Goal: Information Seeking & Learning: Check status

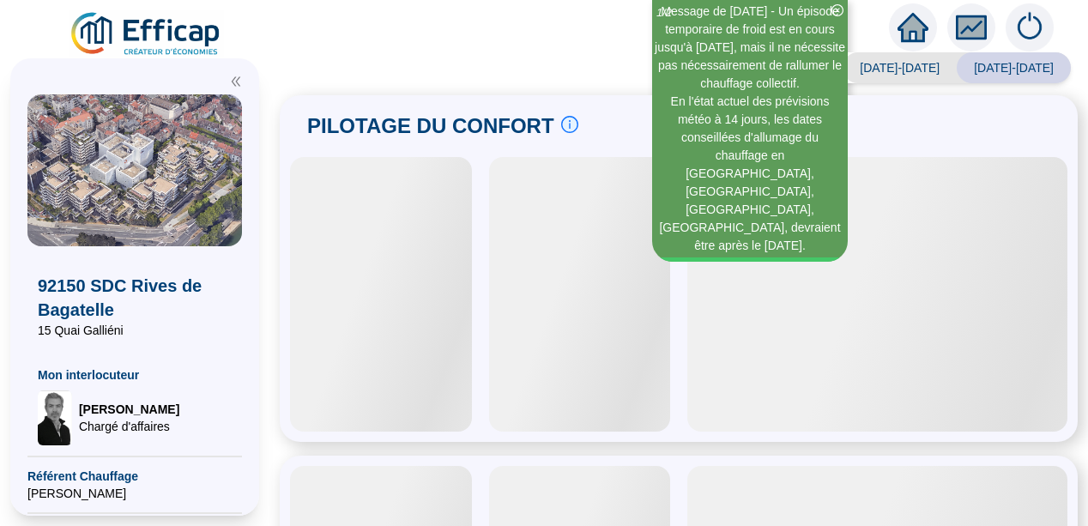
click at [238, 81] on icon "double-left" at bounding box center [236, 82] width 12 height 12
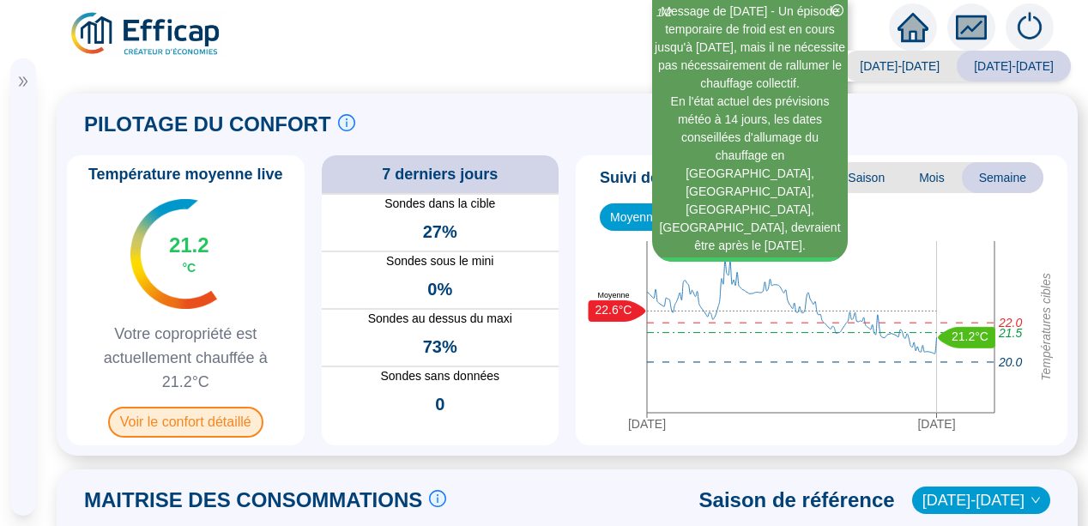
click at [180, 424] on span "Voir le confort détaillé" at bounding box center [185, 422] width 155 height 31
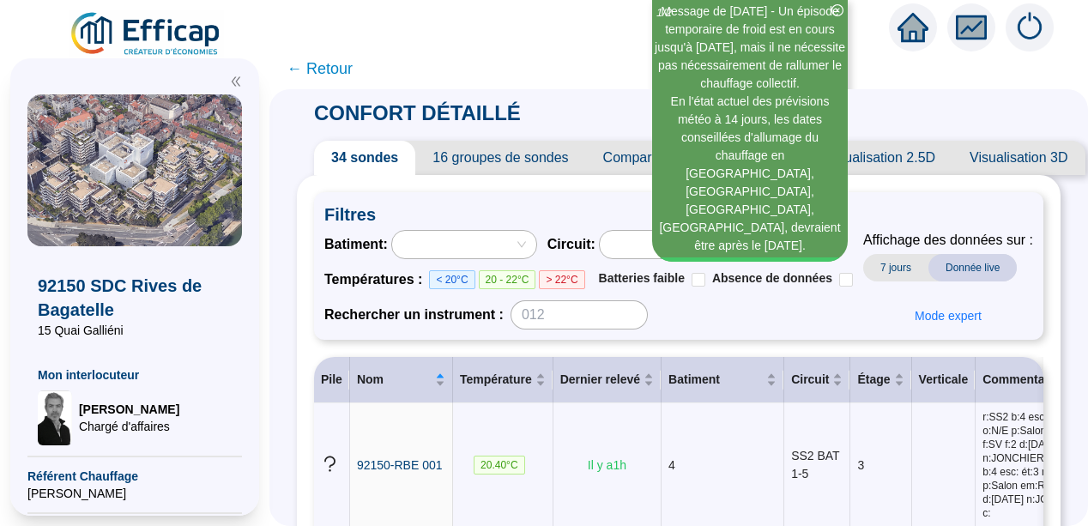
click at [233, 79] on icon "double-left" at bounding box center [236, 81] width 9 height 9
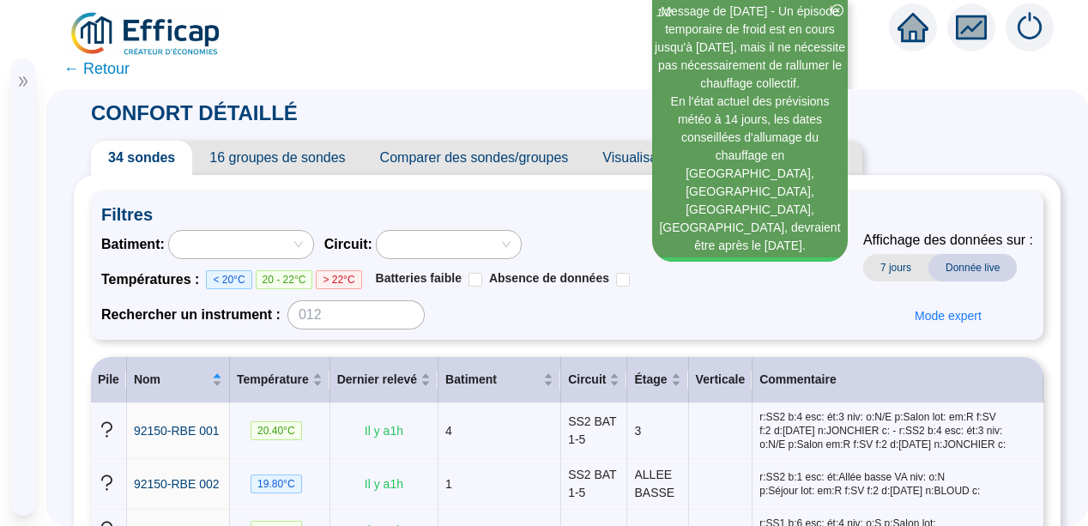
click at [58, 272] on div "CONFORT DÉTAILLÉ 34 sondes 16 groupes de sondes Comparer des sondes/groupes Vis…" at bounding box center [567, 307] width 1042 height 437
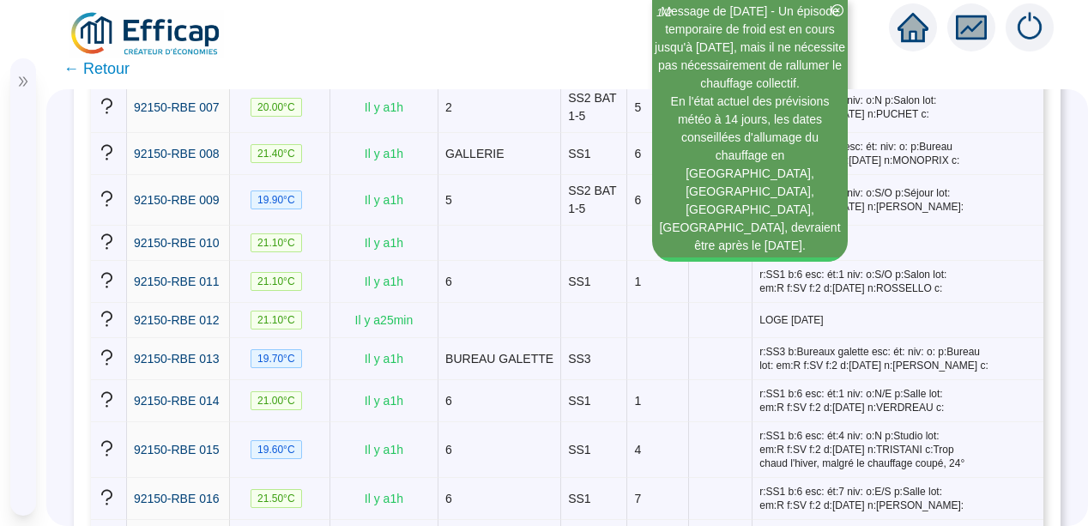
scroll to position [652, 0]
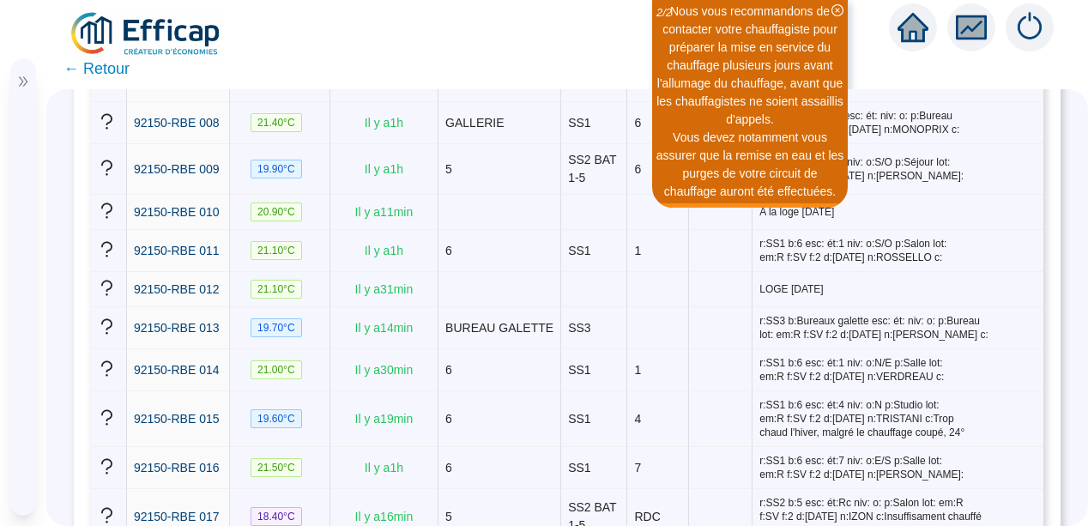
click at [14, 79] on div at bounding box center [23, 82] width 26 height 12
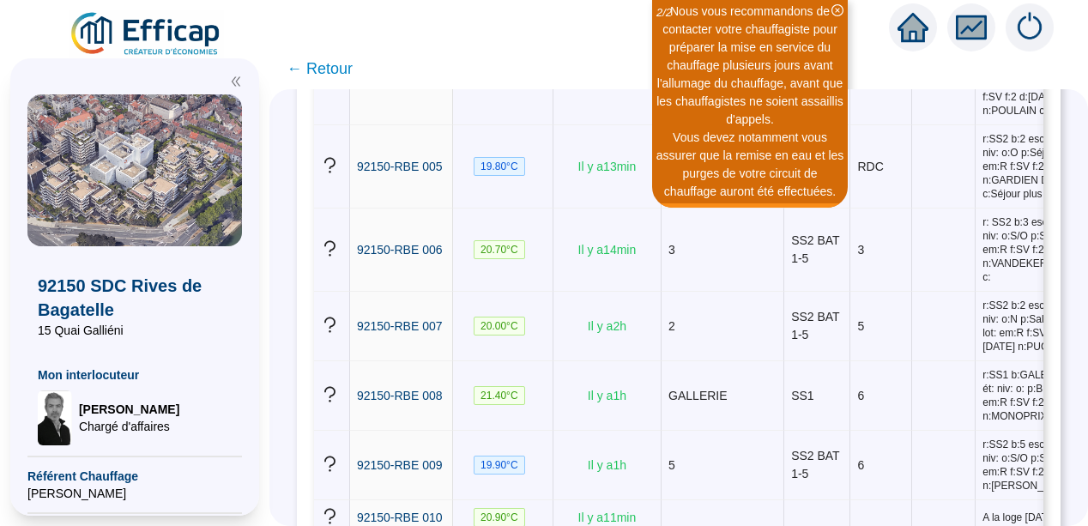
click at [233, 79] on icon "double-left" at bounding box center [236, 81] width 9 height 9
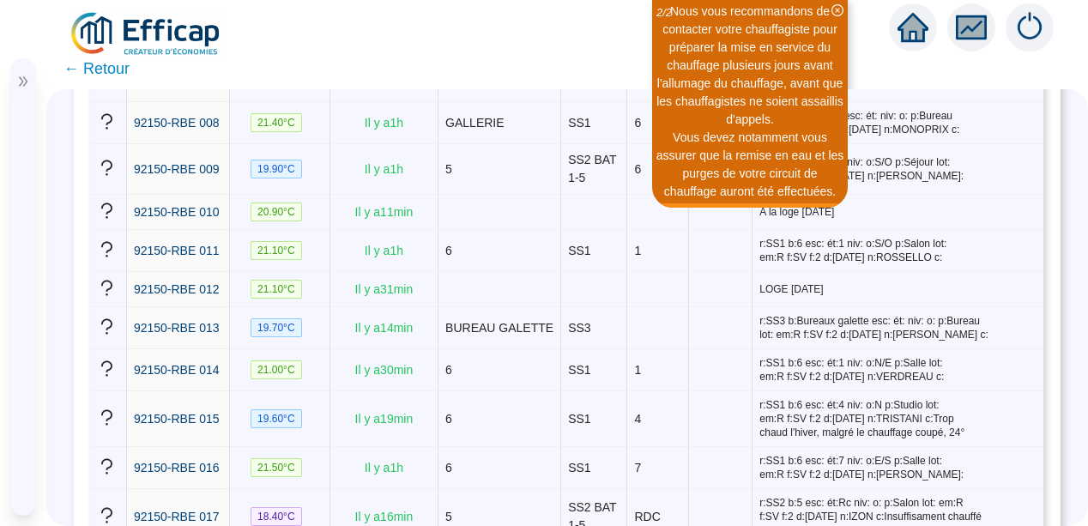
click at [116, 69] on span "← Retour" at bounding box center [96, 69] width 66 height 24
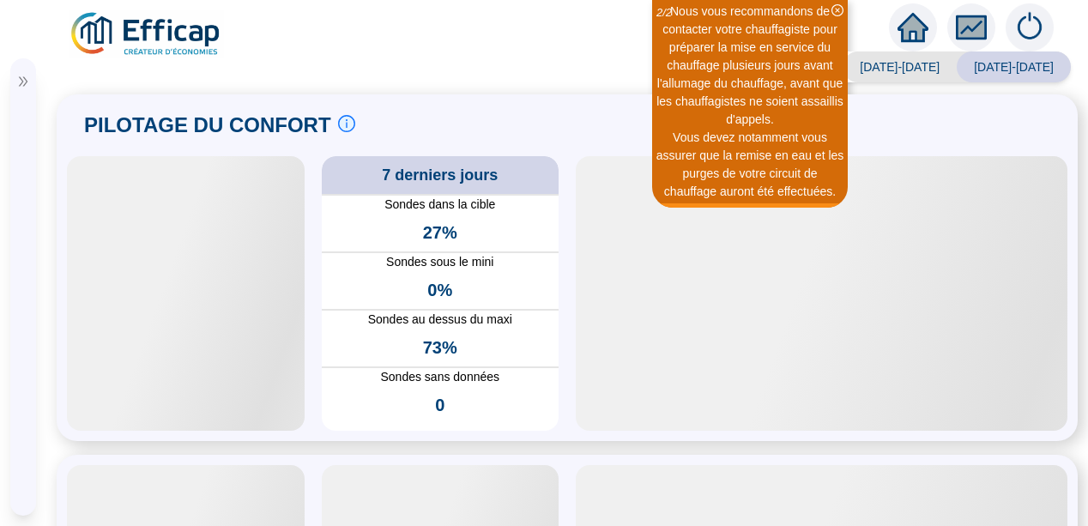
click at [62, 218] on div "PILOTAGE DU CONFORT Le pilotage du confort est fondamental pour le confort de t…" at bounding box center [567, 267] width 1021 height 347
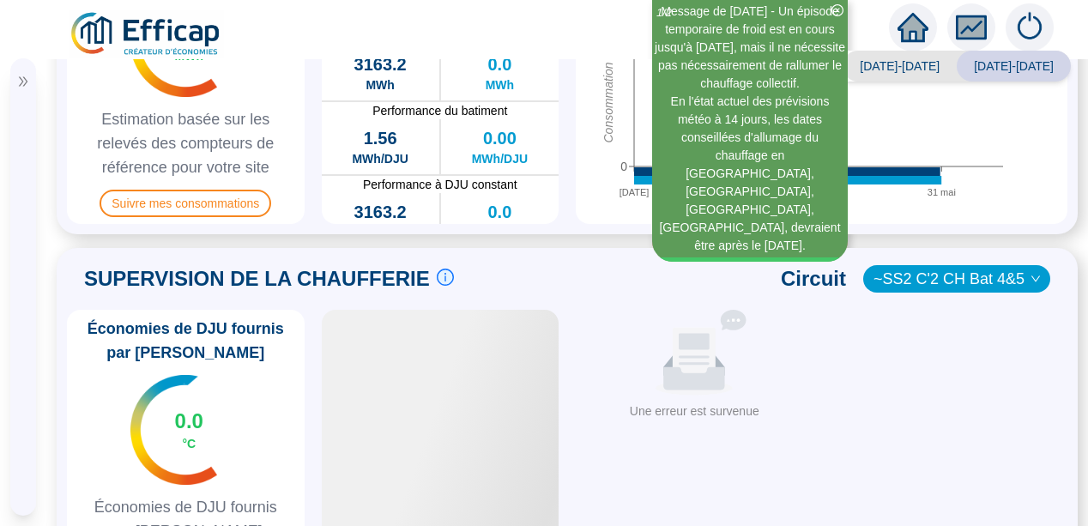
scroll to position [702, 0]
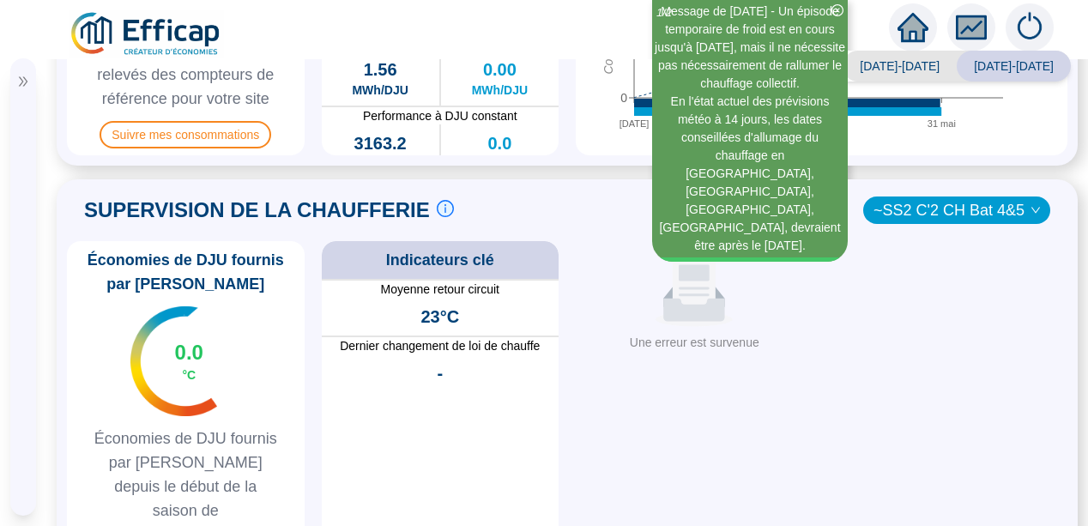
click at [181, 452] on span "Économies de DJU fournis par [PERSON_NAME] depuis le début de la saison de [PER…" at bounding box center [186, 486] width 224 height 120
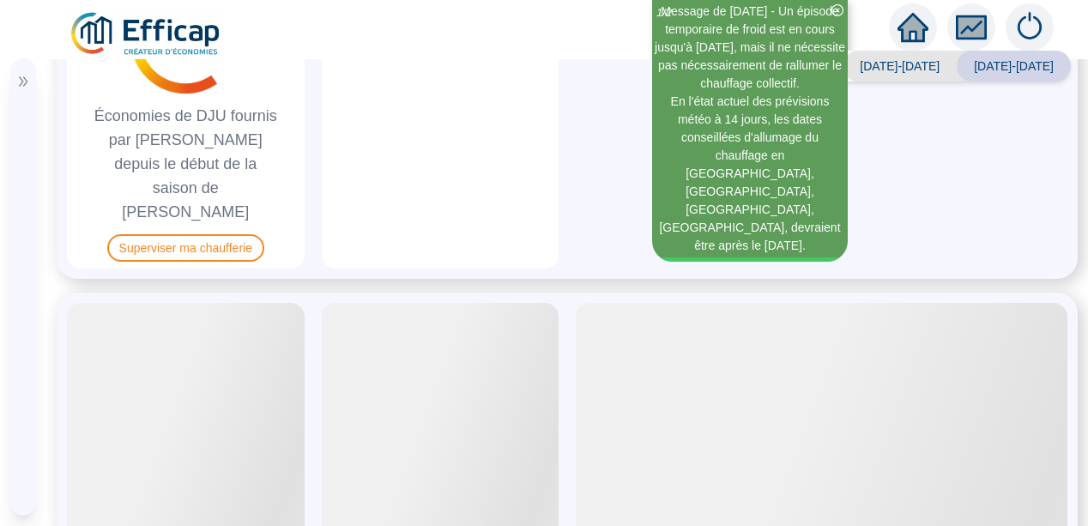
scroll to position [1048, 0]
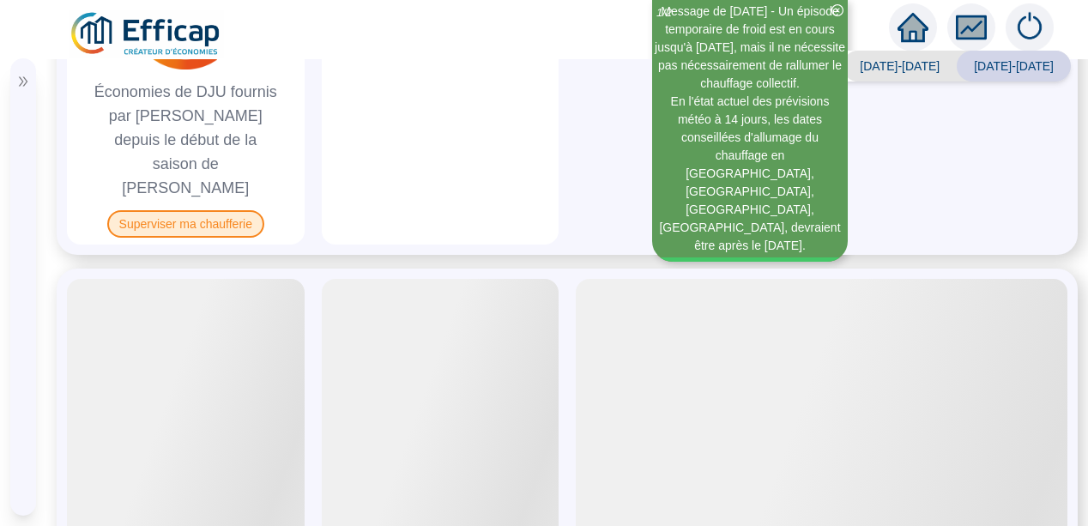
click at [154, 210] on span "Superviser ma chaufferie" at bounding box center [185, 223] width 157 height 27
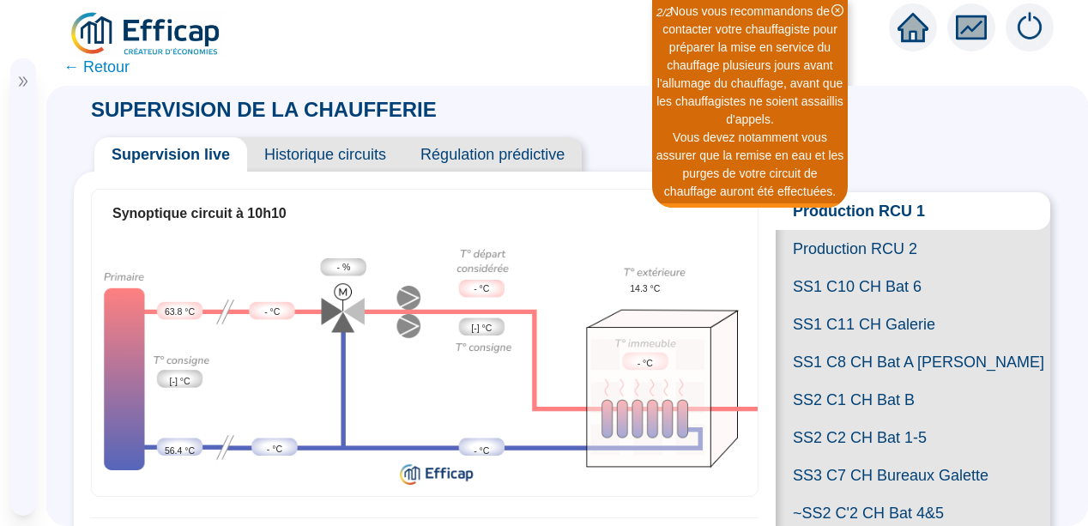
click at [1056, 382] on div "SUPERVISION DE LA CHAUFFERIE Supervision live Historique circuits Régulation pr…" at bounding box center [567, 306] width 1042 height 440
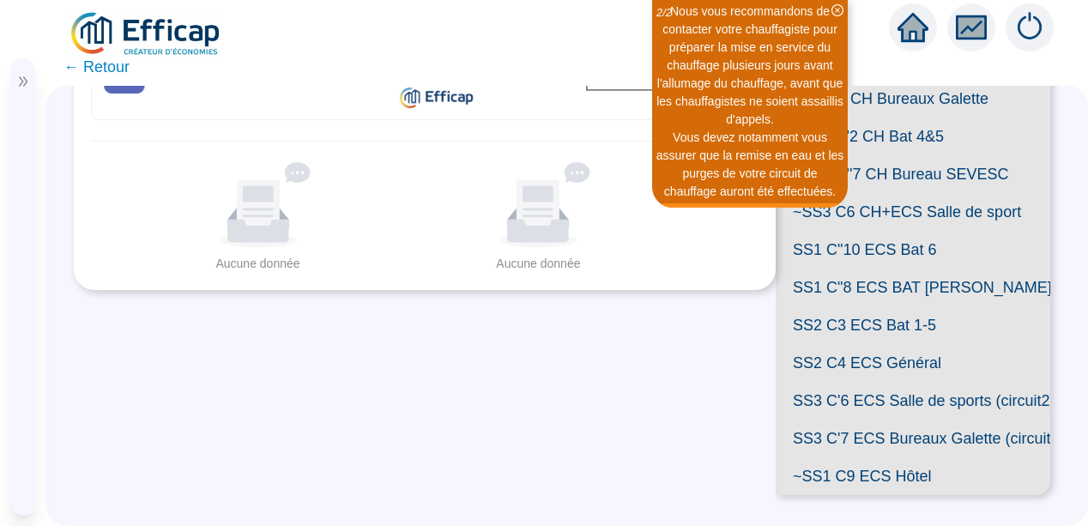
click at [873, 306] on span "SS1 C"8 ECS BAT [PERSON_NAME]" at bounding box center [913, 288] width 275 height 38
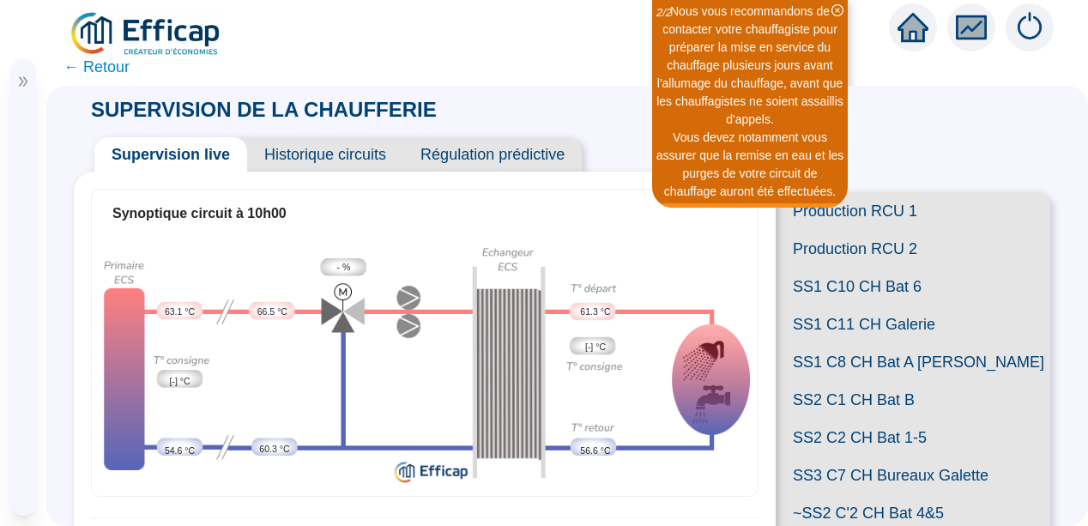
click at [330, 153] on span "Historique circuits" at bounding box center [325, 154] width 156 height 34
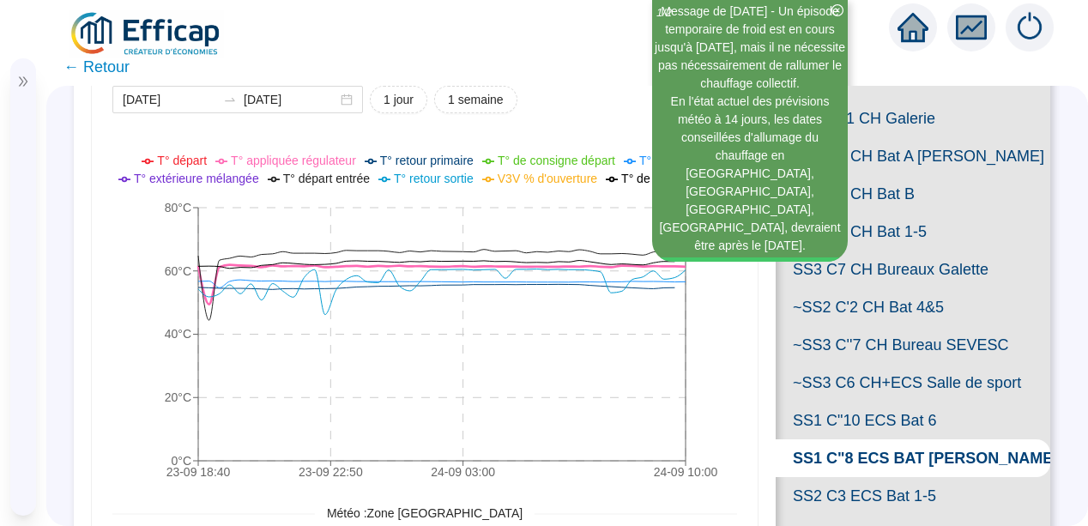
scroll to position [240, 0]
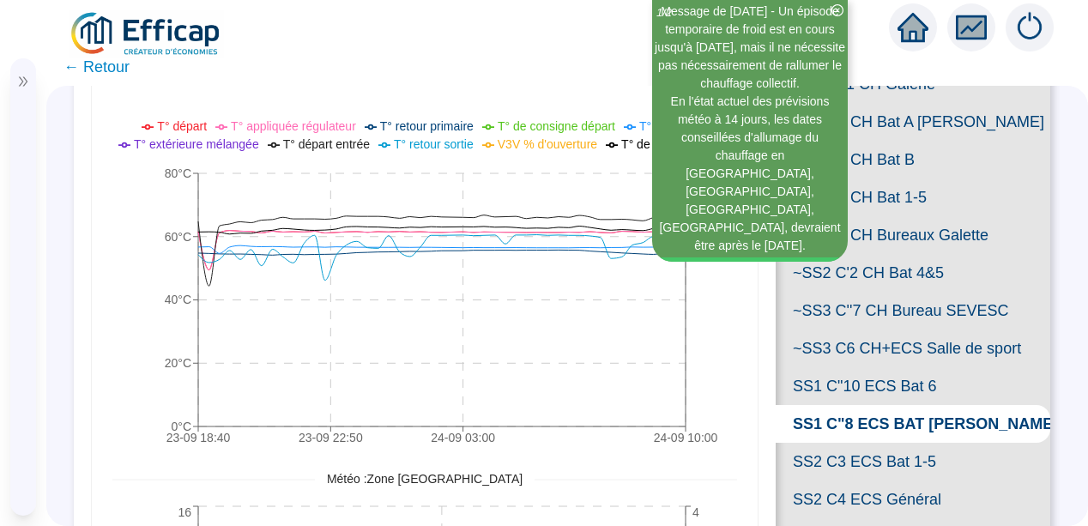
click at [94, 65] on span "← Retour" at bounding box center [96, 67] width 66 height 24
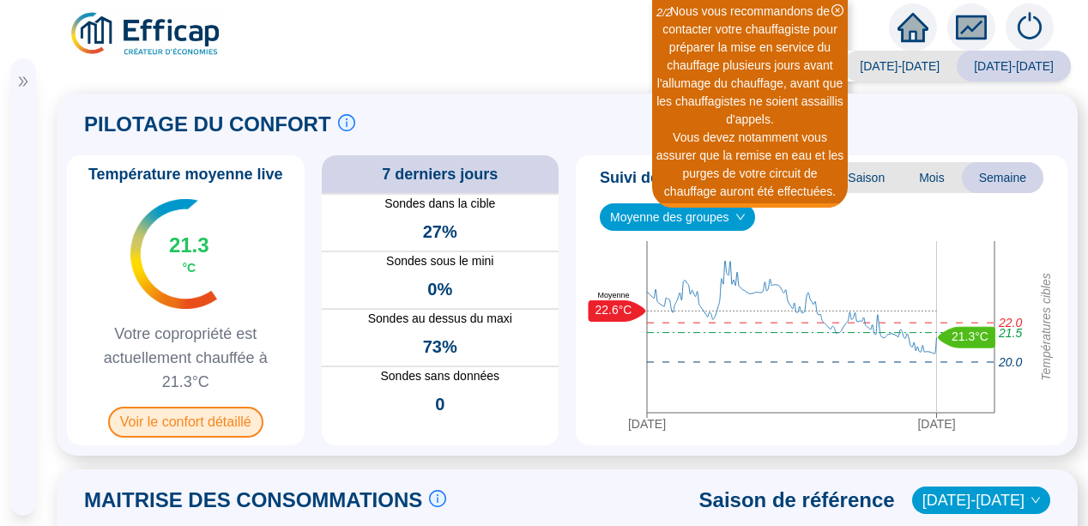
click at [208, 418] on span "Voir le confort détaillé" at bounding box center [185, 422] width 155 height 31
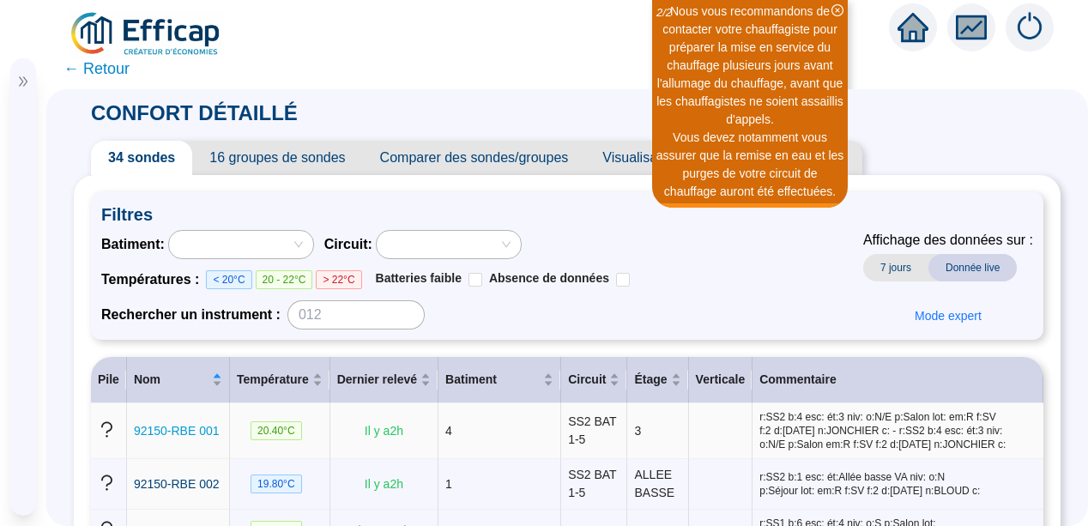
click at [183, 432] on span "92150-RBE 001" at bounding box center [177, 431] width 86 height 14
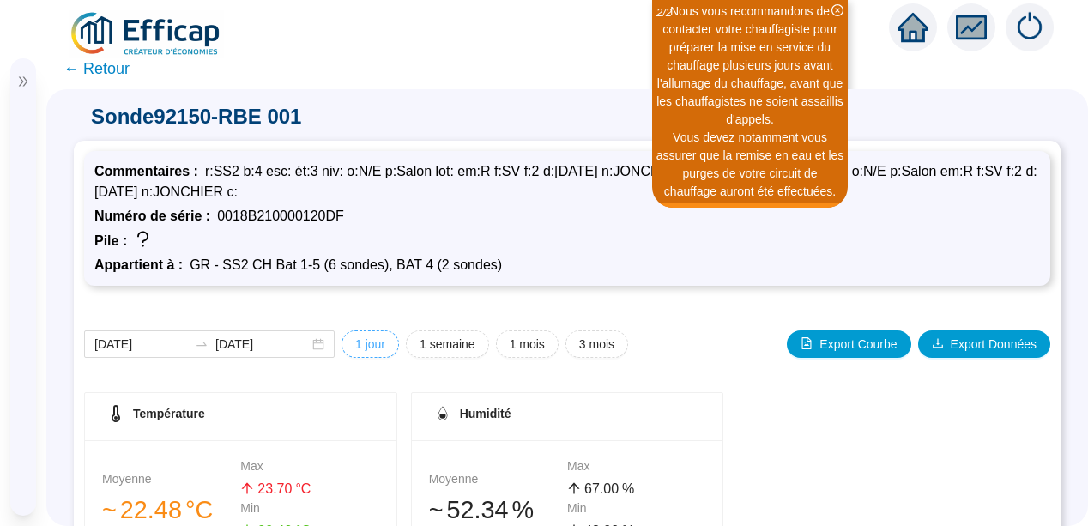
click at [370, 347] on span "1 jour" at bounding box center [370, 344] width 30 height 18
type input "[DATE]"
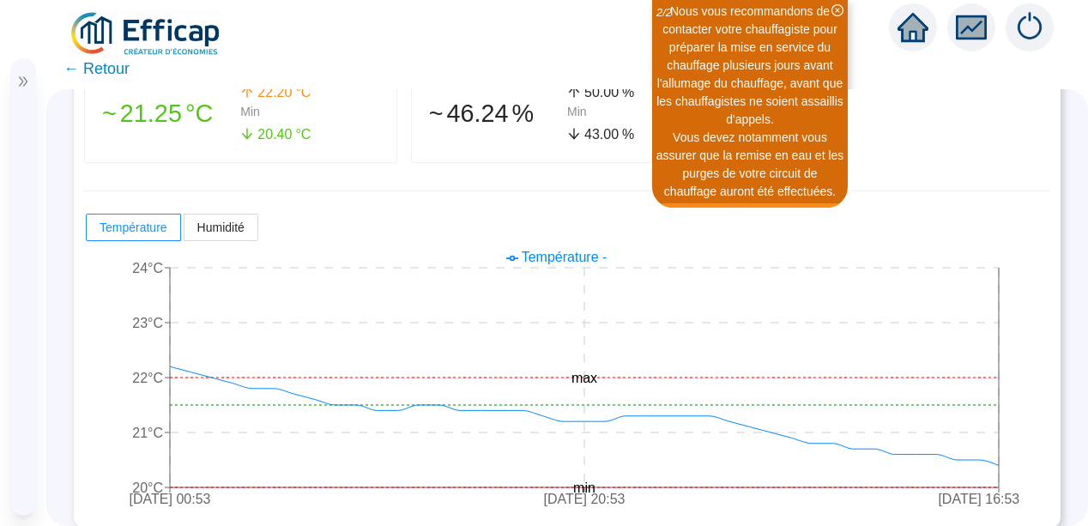
scroll to position [411, 0]
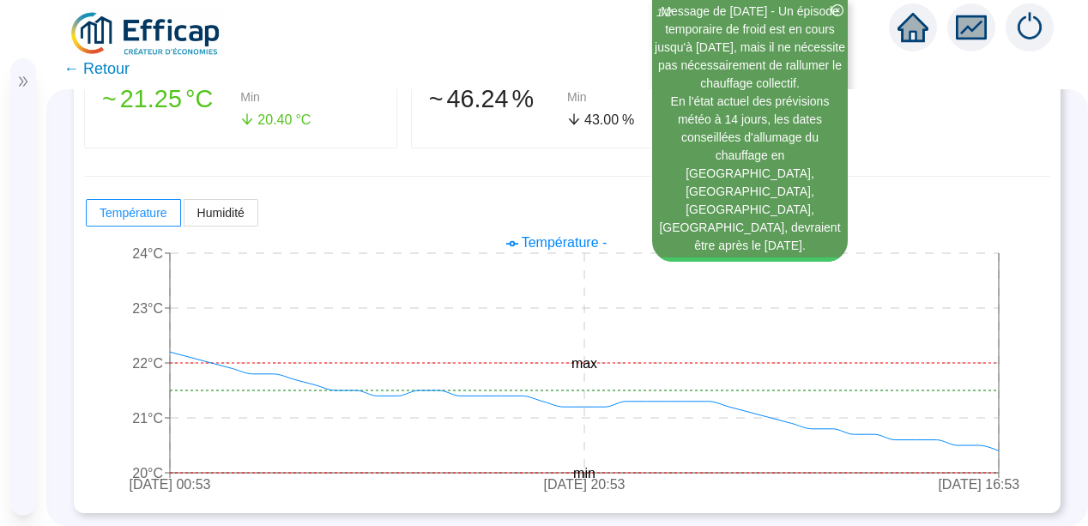
click at [94, 67] on span "← Retour" at bounding box center [96, 69] width 66 height 24
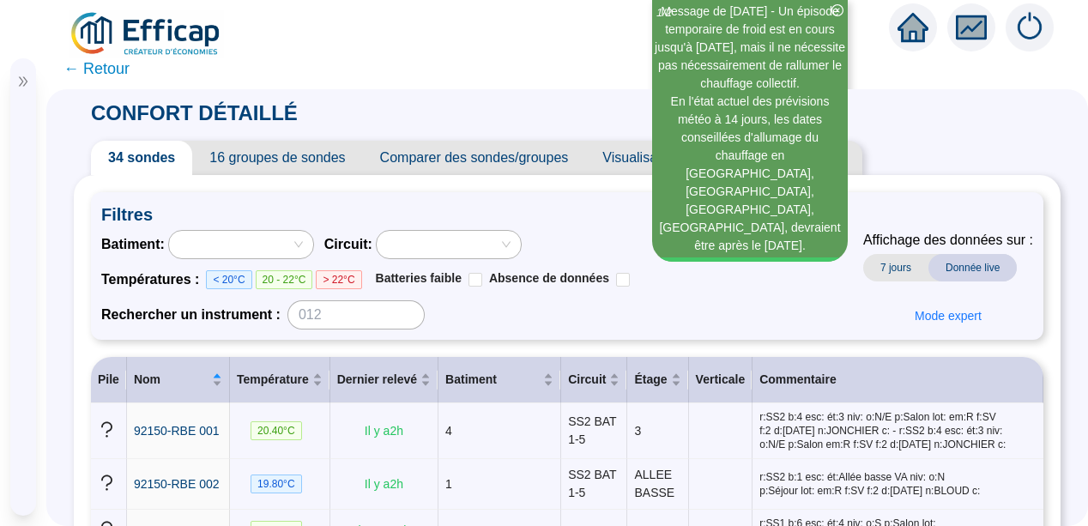
click at [94, 67] on span "← Retour" at bounding box center [96, 69] width 66 height 24
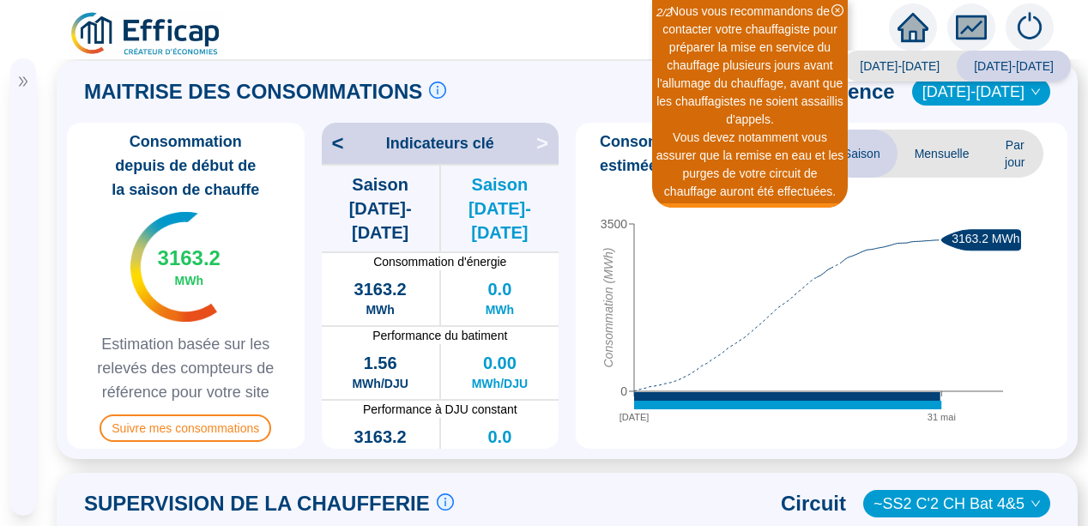
scroll to position [817, 0]
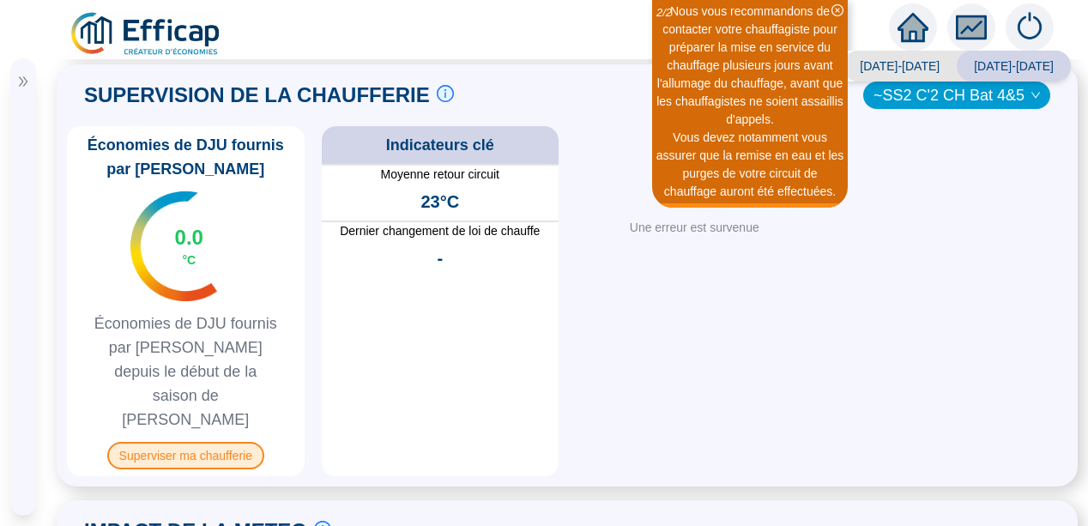
click at [186, 442] on span "Superviser ma chaufferie" at bounding box center [185, 455] width 157 height 27
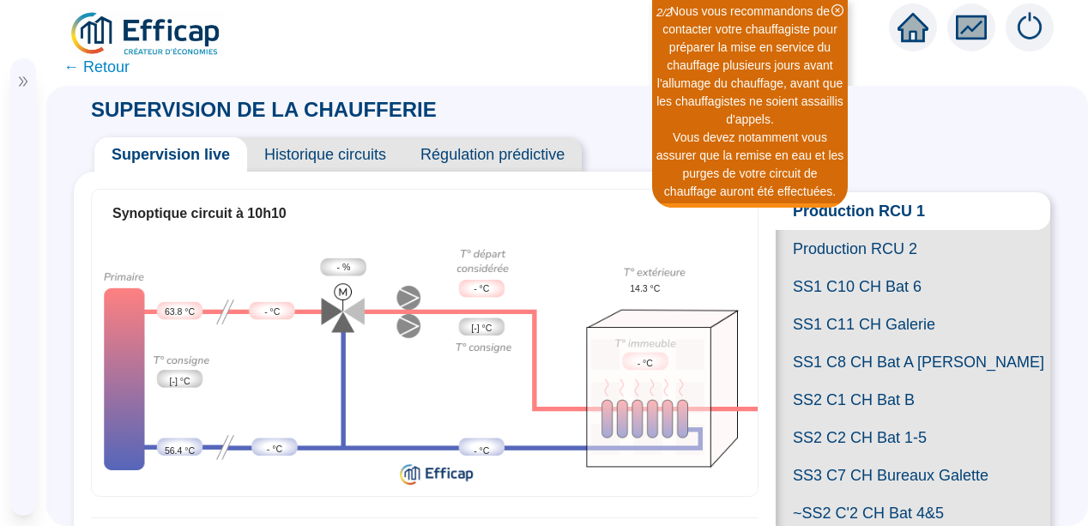
click at [1055, 351] on div "SUPERVISION DE LA CHAUFFERIE Supervision live Historique circuits Régulation pr…" at bounding box center [567, 306] width 1042 height 440
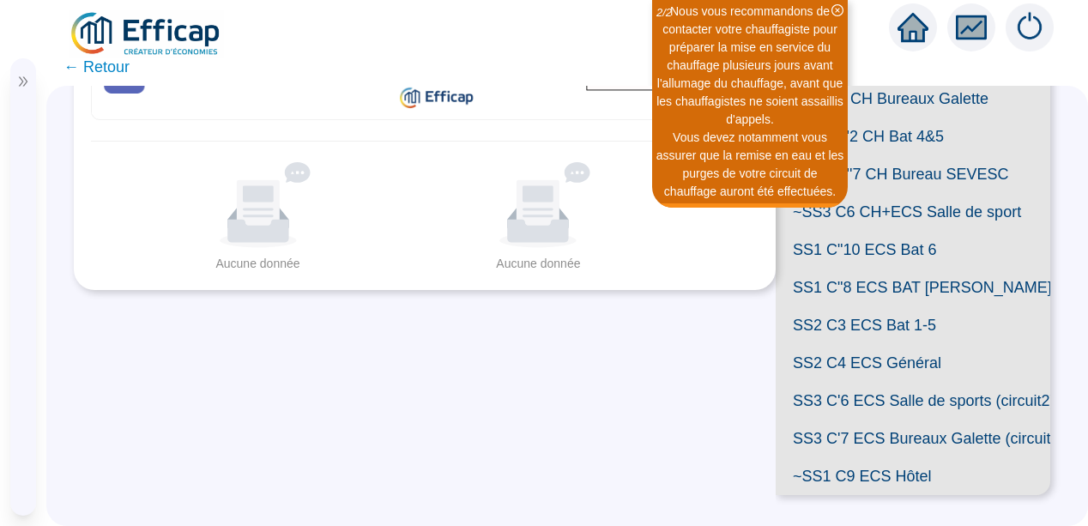
click at [884, 269] on span "SS1 C"10 ECS Bat 6" at bounding box center [913, 250] width 275 height 38
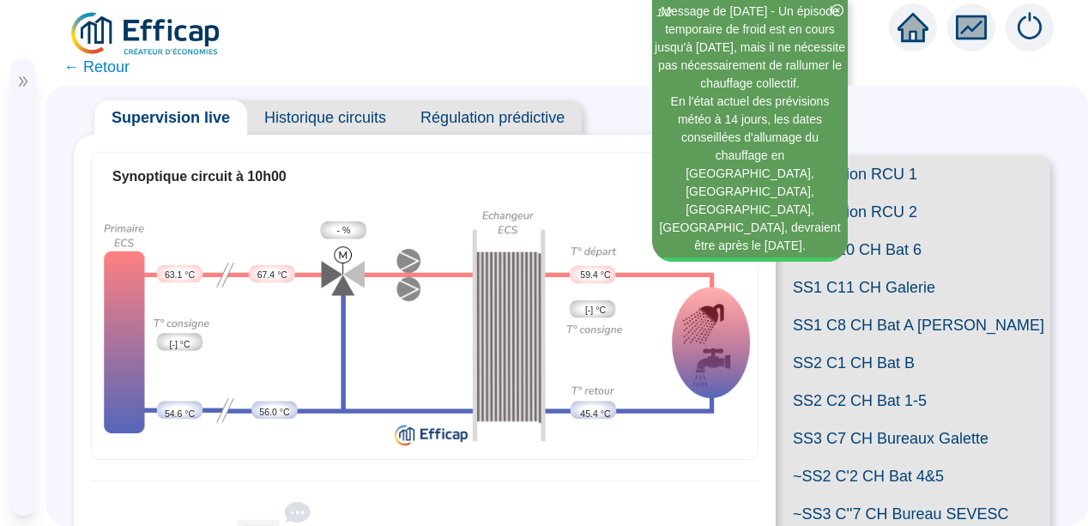
scroll to position [7, 0]
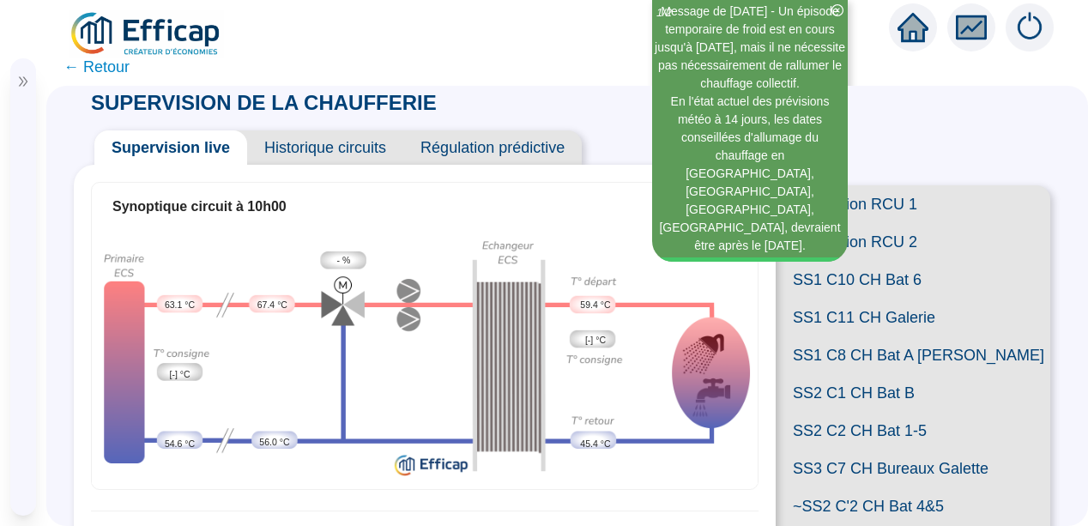
click at [337, 145] on span "Historique circuits" at bounding box center [325, 147] width 156 height 34
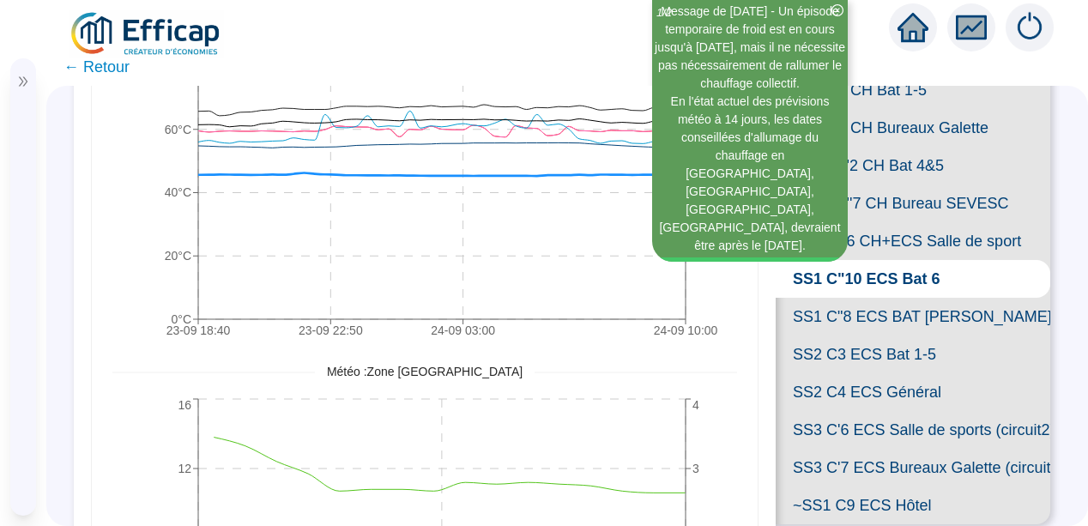
scroll to position [351, 0]
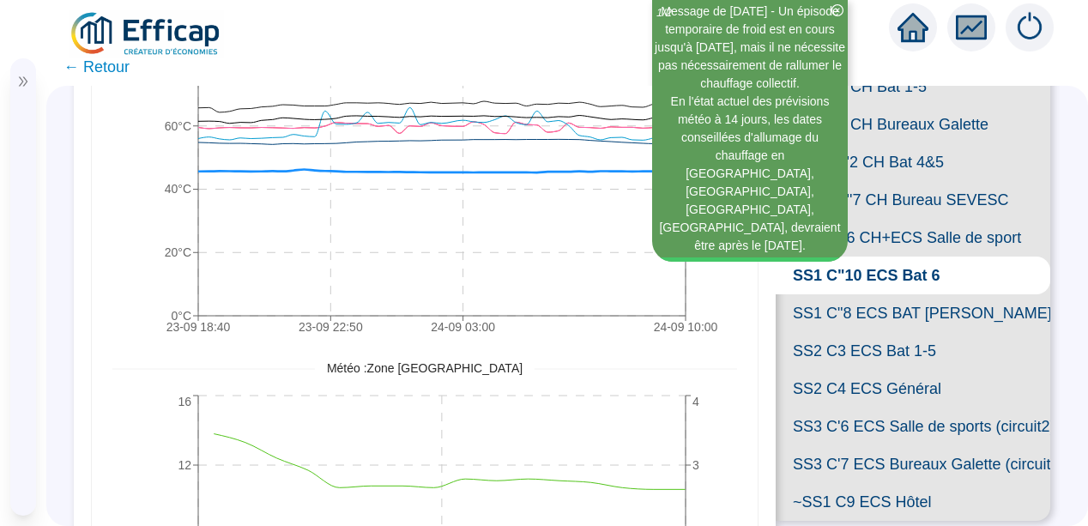
click at [921, 370] on span "SS2 C3 ECS Bat 1-5" at bounding box center [913, 351] width 275 height 38
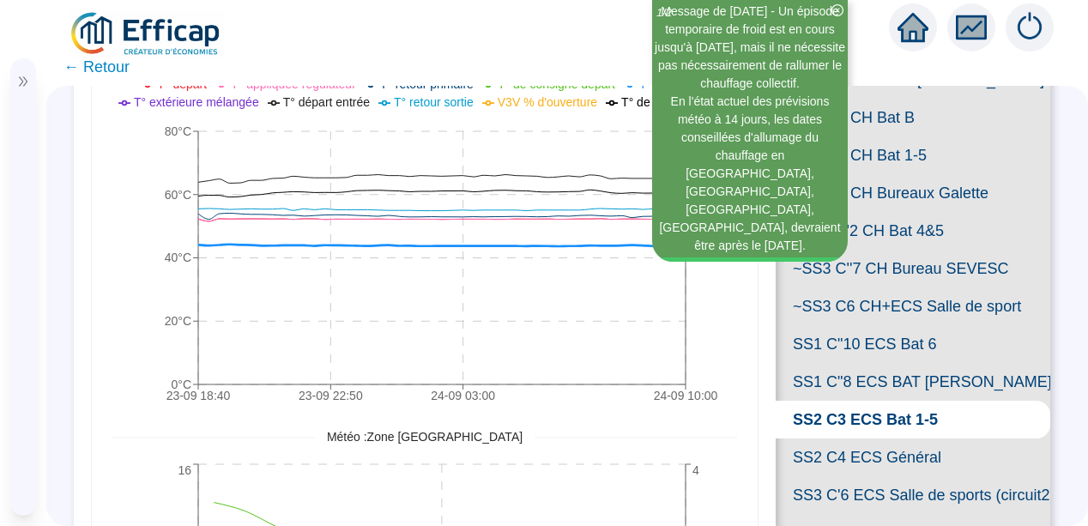
scroll to position [248, 0]
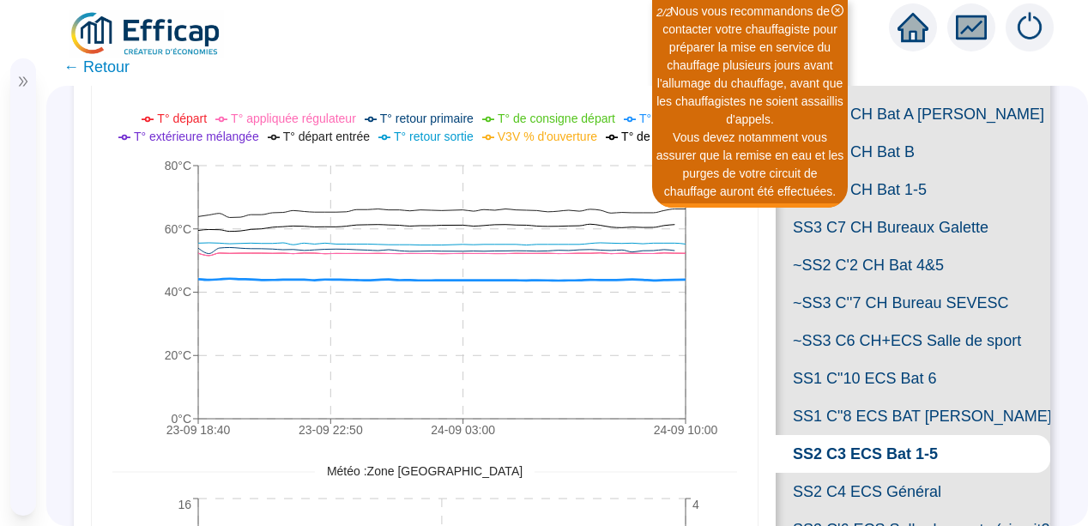
click at [721, 328] on icon "23-09 18:[PHONE_NUMBER]:[PHONE_NUMBER]:[PHONE_NUMBER]:00 0°C 20°C 40°C 60°C 80°C" at bounding box center [418, 277] width 612 height 343
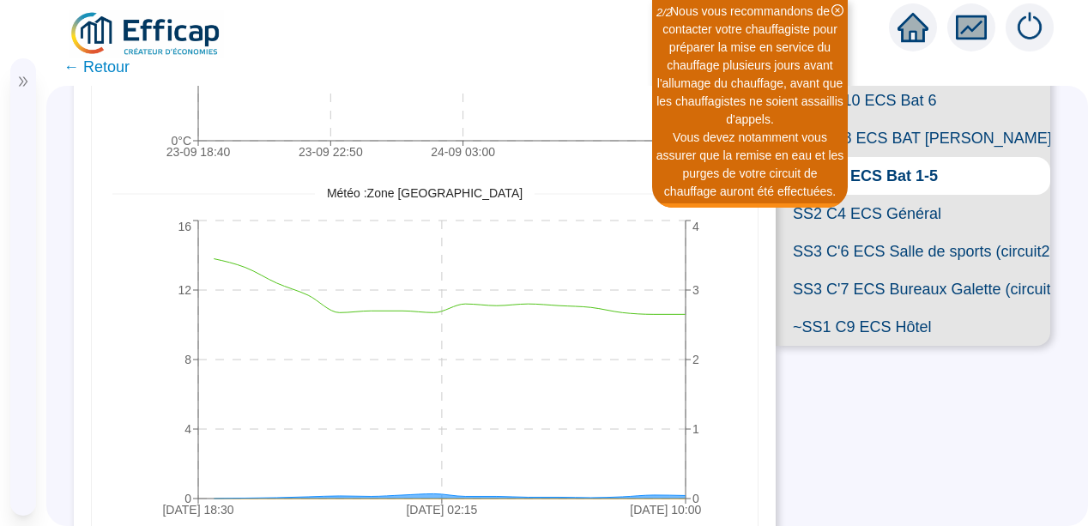
scroll to position [528, 0]
click at [895, 269] on span "SS3 C'6 ECS Salle de sports (circuit2)" at bounding box center [913, 250] width 275 height 38
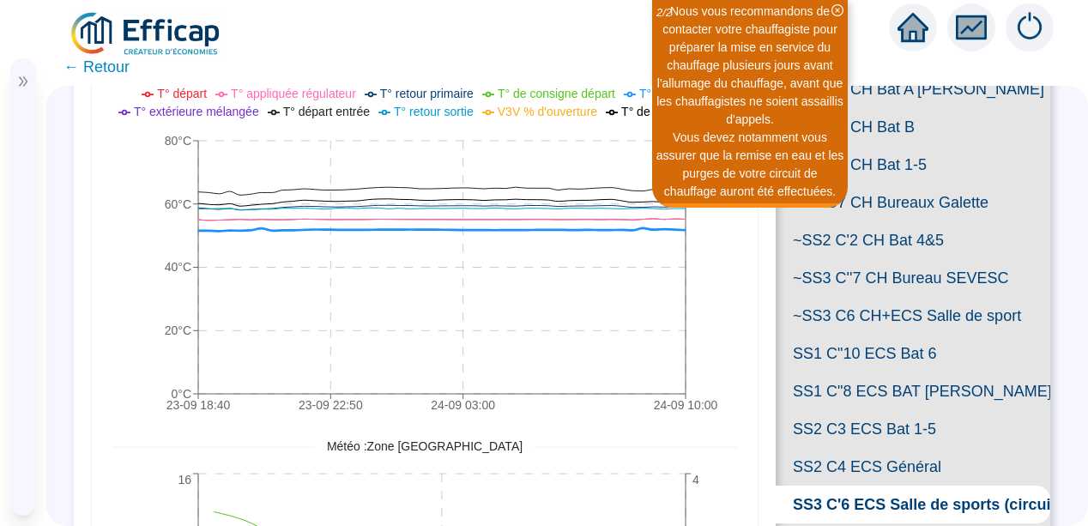
scroll to position [219, 0]
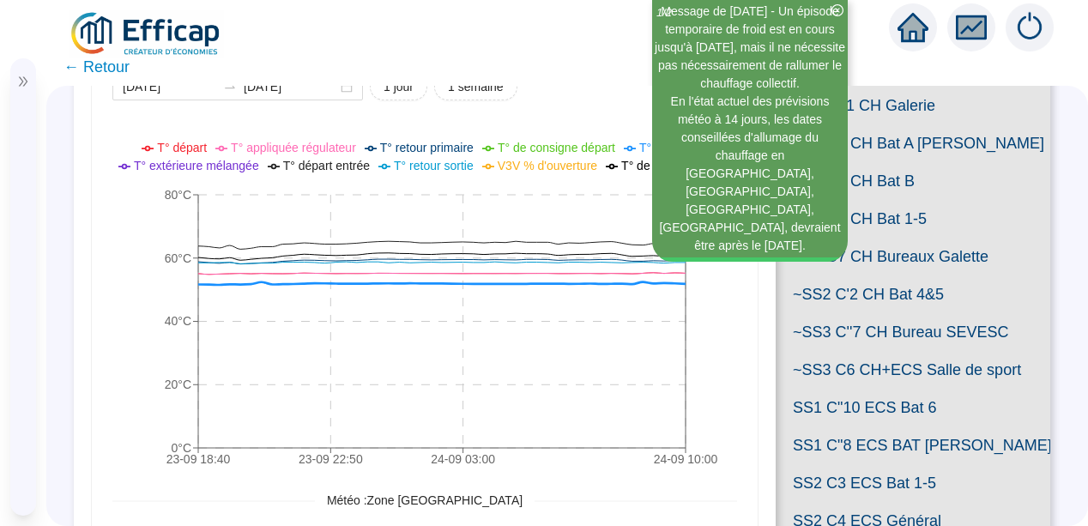
click at [122, 364] on icon "23-09 18:[PHONE_NUMBER]:[PHONE_NUMBER]:[PHONE_NUMBER]:00 0°C 20°C 40°C 60°C 80°C" at bounding box center [418, 306] width 612 height 343
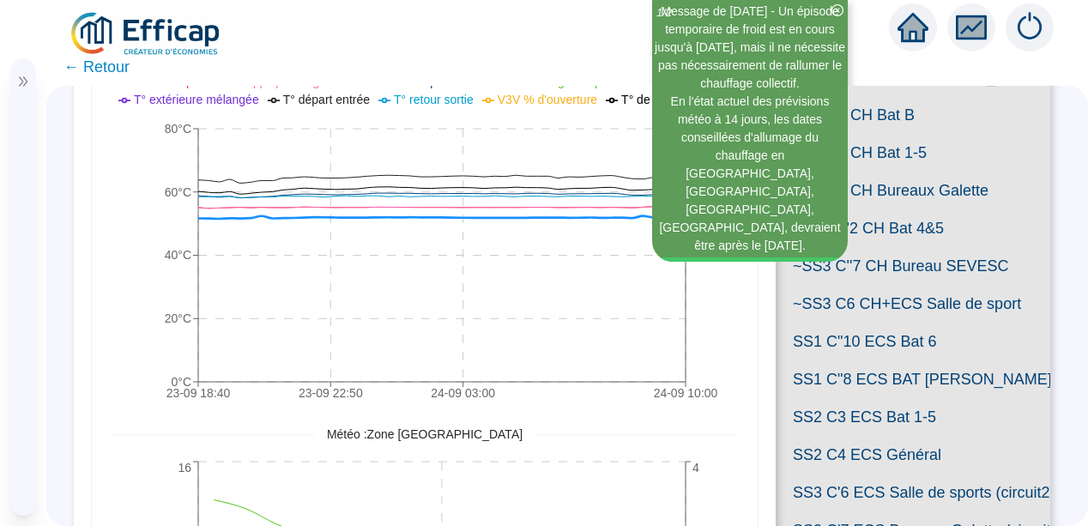
scroll to position [287, 0]
